Goal: Information Seeking & Learning: Learn about a topic

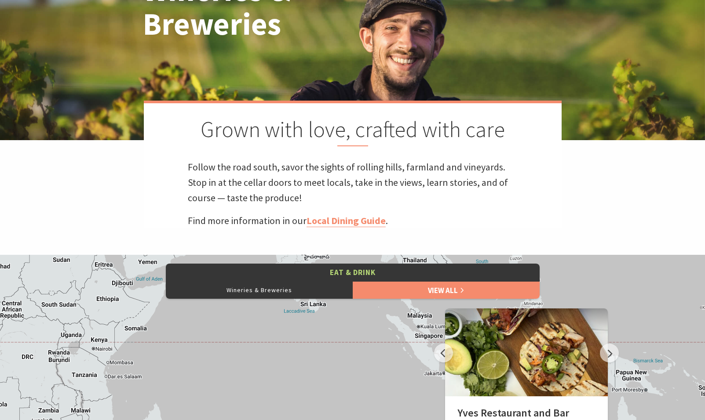
scroll to position [176, 0]
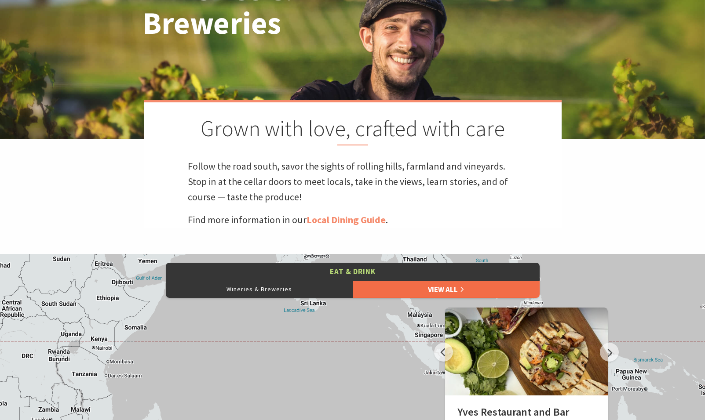
click at [402, 287] on link "View All" at bounding box center [446, 290] width 187 height 18
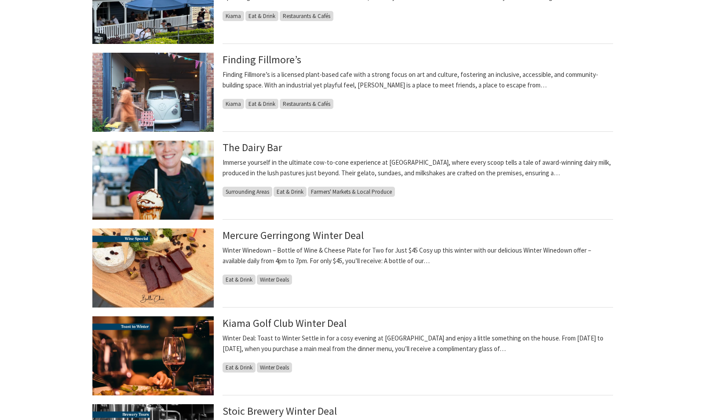
scroll to position [836, 0]
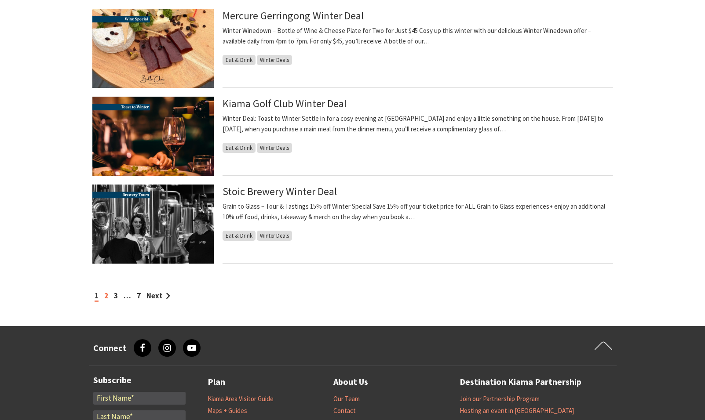
click at [108, 296] on link "2" at bounding box center [106, 296] width 4 height 10
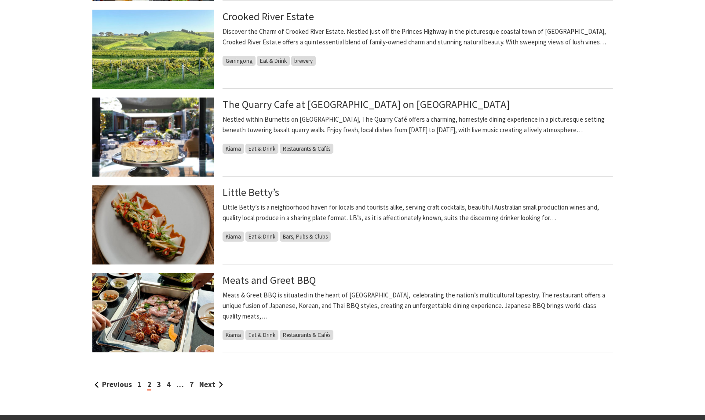
scroll to position [792, 0]
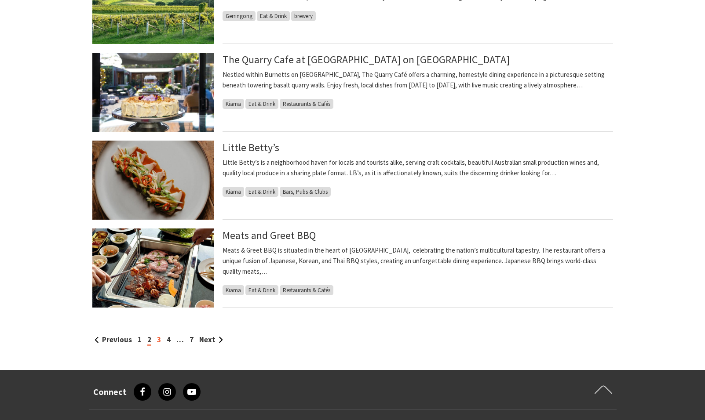
click at [157, 340] on link "3" at bounding box center [159, 340] width 4 height 10
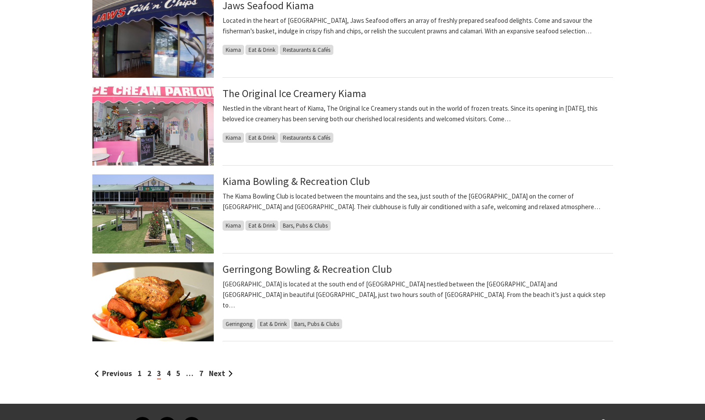
scroll to position [836, 0]
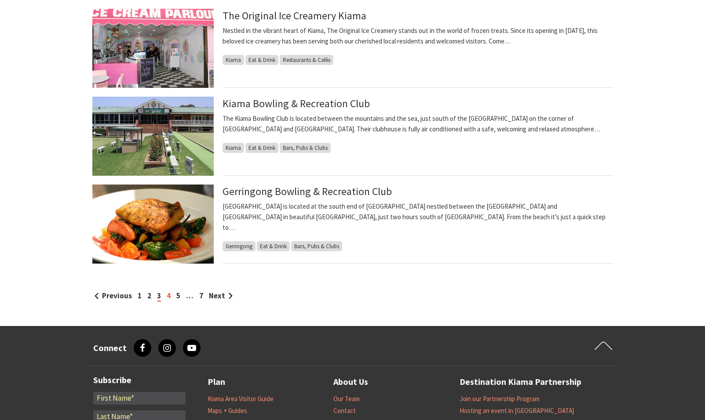
click at [168, 296] on link "4" at bounding box center [169, 296] width 4 height 10
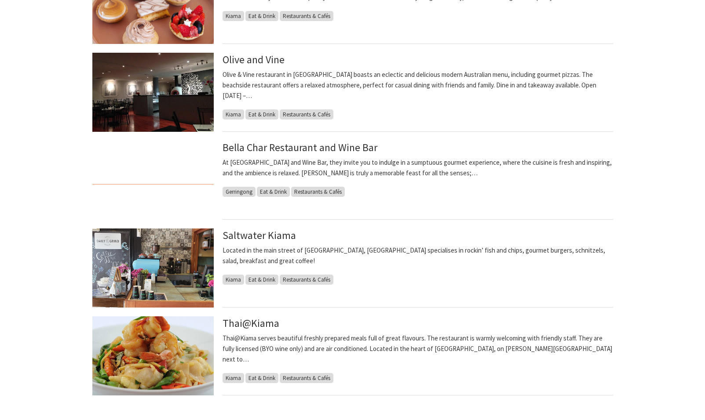
scroll to position [880, 0]
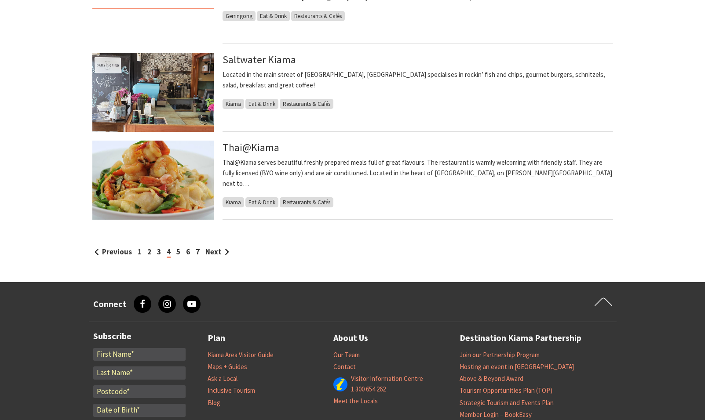
click at [174, 249] on div "Previous 1 2 3 4 5 6 7 Next" at bounding box center [352, 252] width 521 height 12
click at [176, 252] on link "5" at bounding box center [178, 252] width 4 height 10
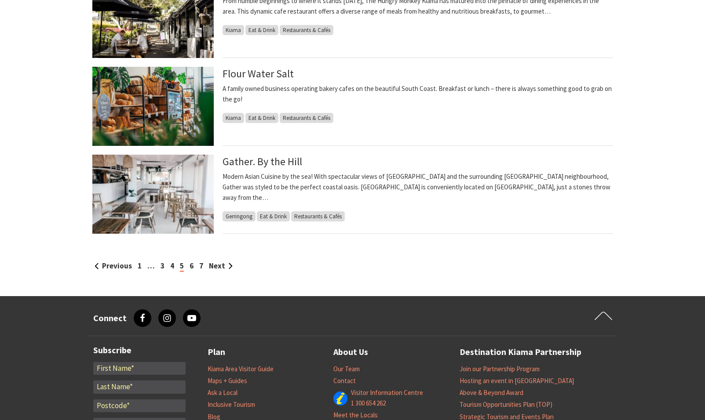
scroll to position [880, 0]
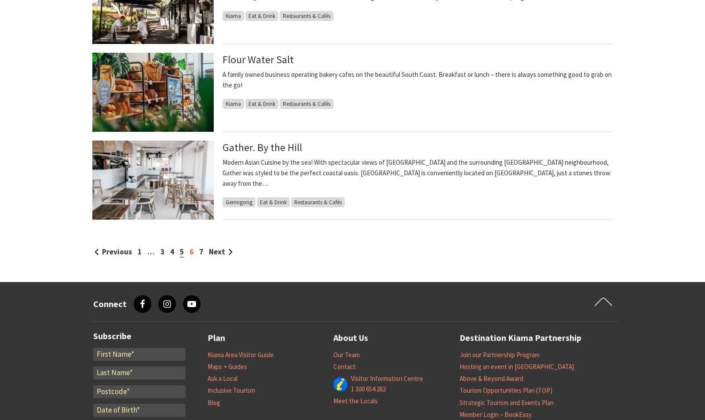
click at [190, 252] on link "6" at bounding box center [192, 252] width 4 height 10
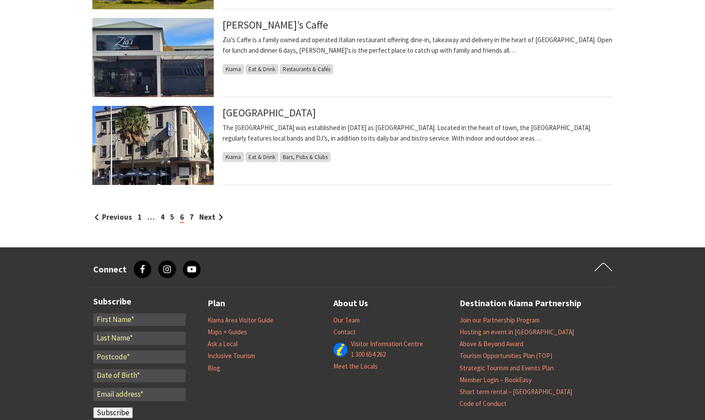
scroll to position [968, 0]
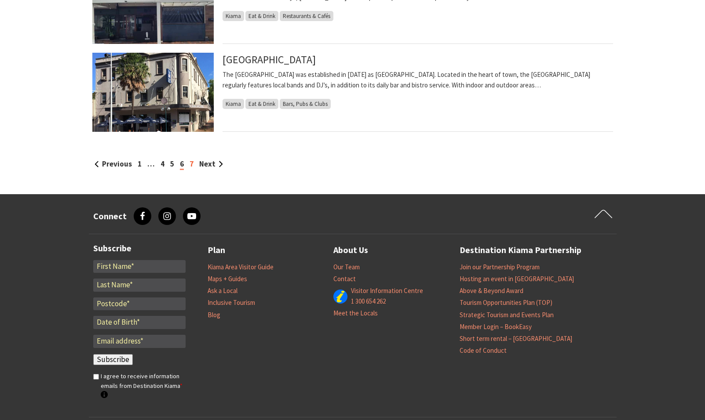
click at [190, 164] on link "7" at bounding box center [192, 164] width 4 height 10
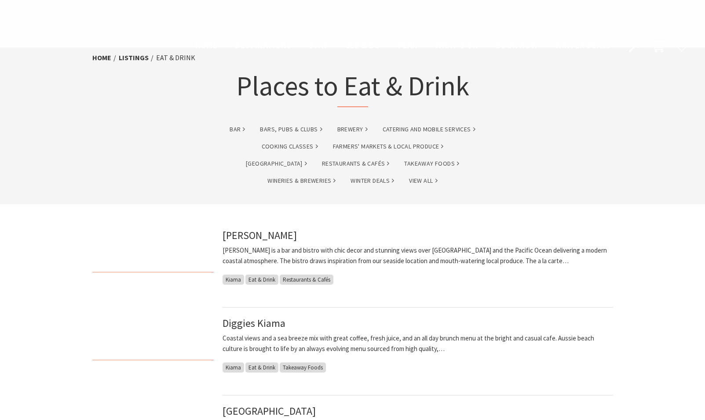
scroll to position [968, 0]
